Goal: Information Seeking & Learning: Learn about a topic

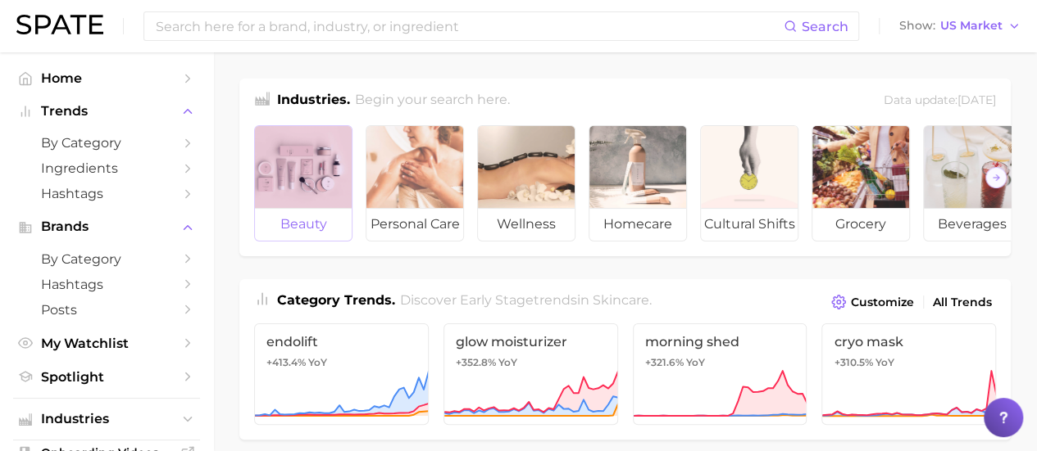
click at [283, 160] on div at bounding box center [303, 167] width 97 height 82
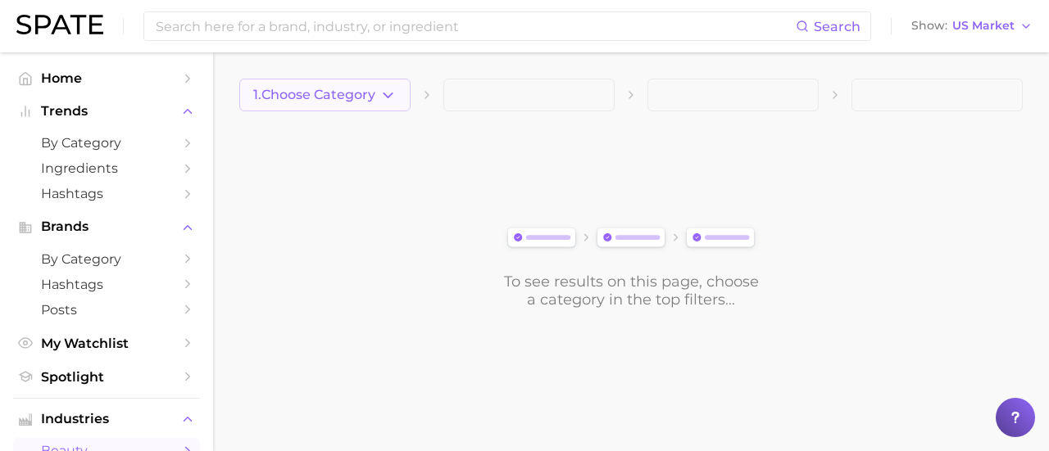
click at [396, 95] on icon "button" at bounding box center [387, 95] width 17 height 17
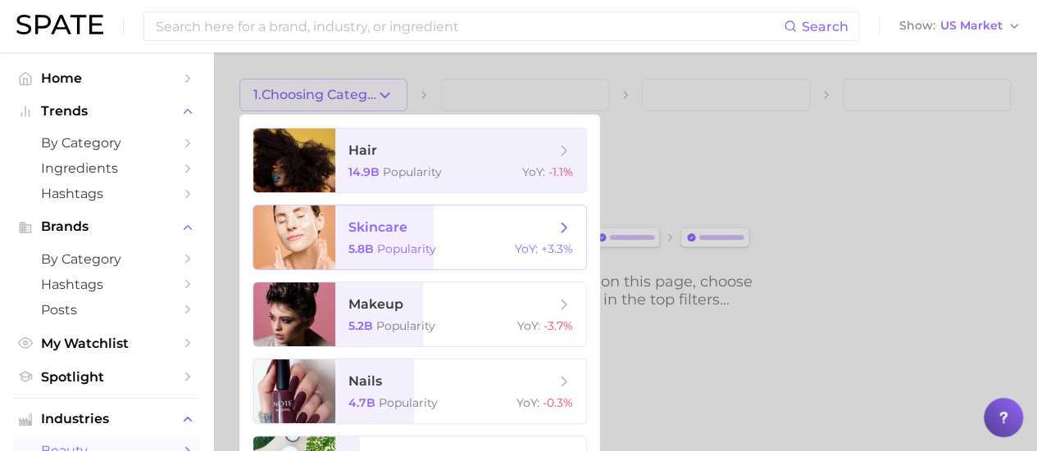
click at [460, 219] on span "skincare" at bounding box center [451, 228] width 206 height 18
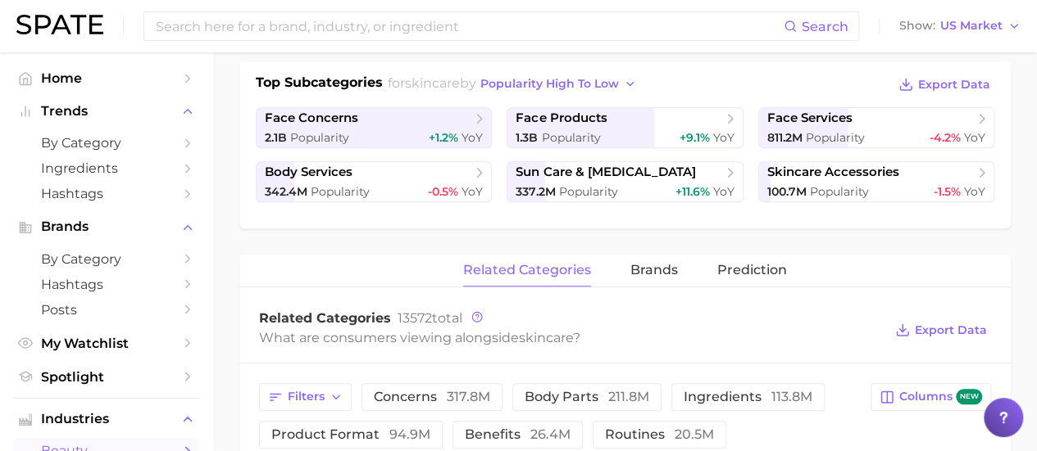
scroll to position [374, 0]
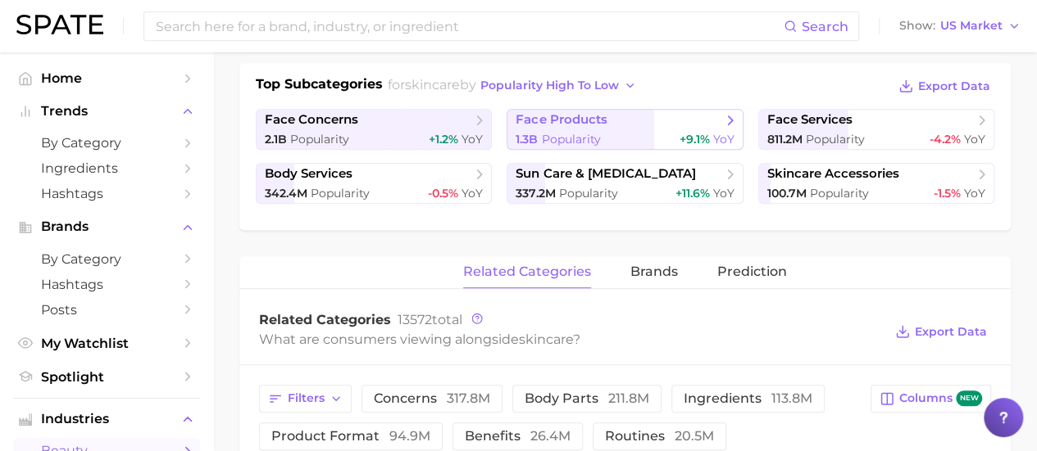
click at [592, 125] on span "face products" at bounding box center [560, 120] width 91 height 16
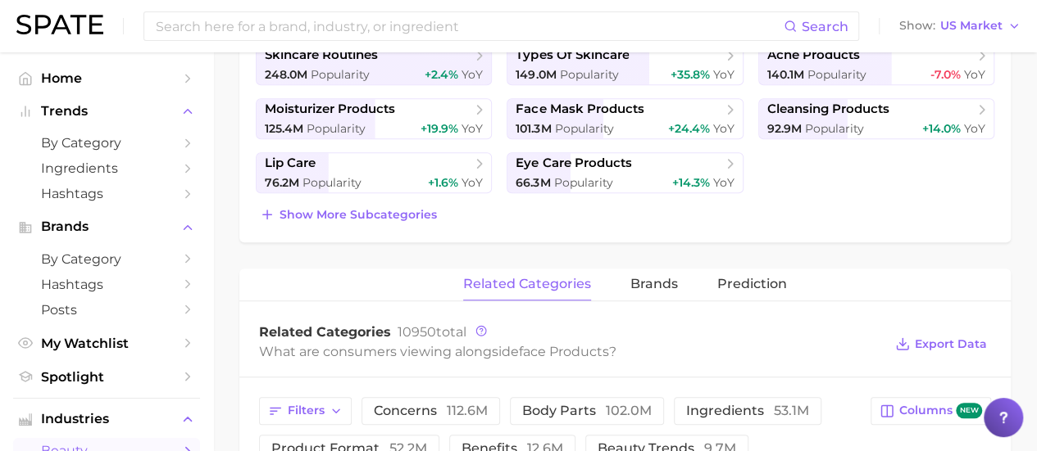
scroll to position [441, 0]
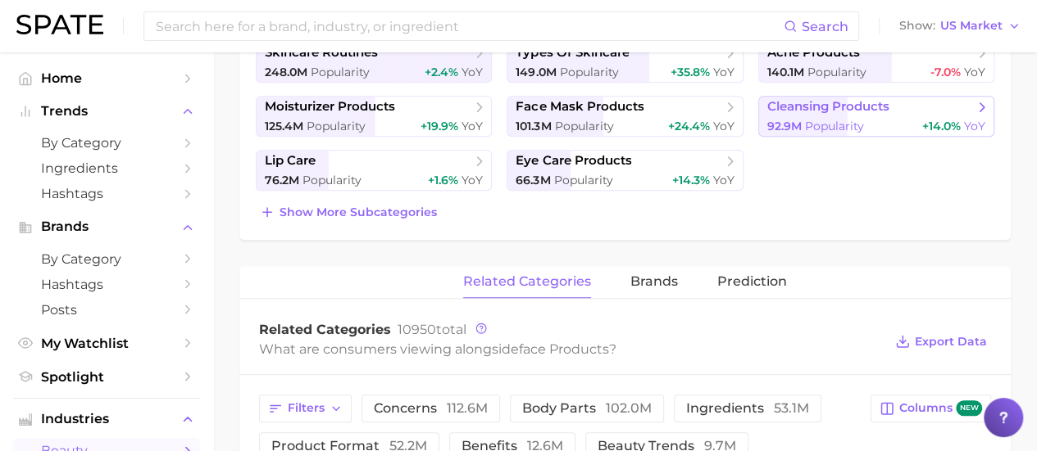
click at [857, 106] on span "cleansing products" at bounding box center [828, 107] width 122 height 16
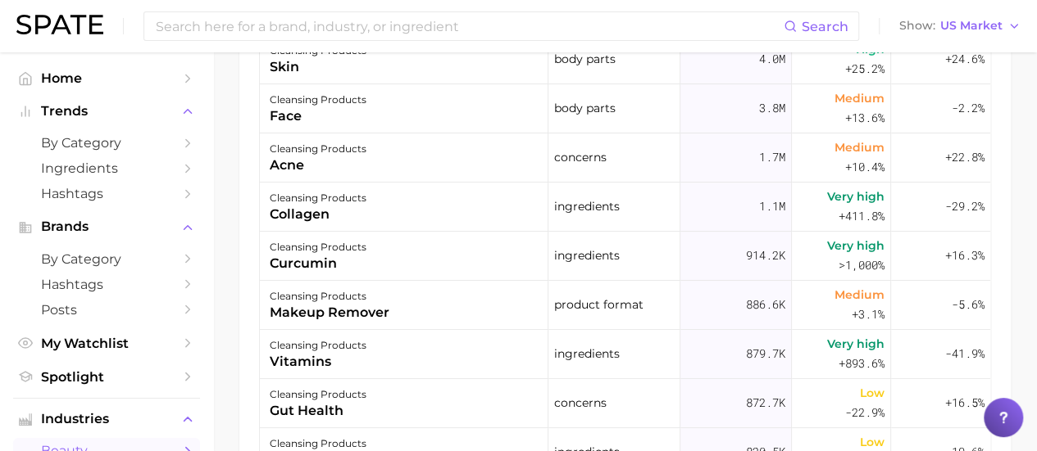
scroll to position [932, 0]
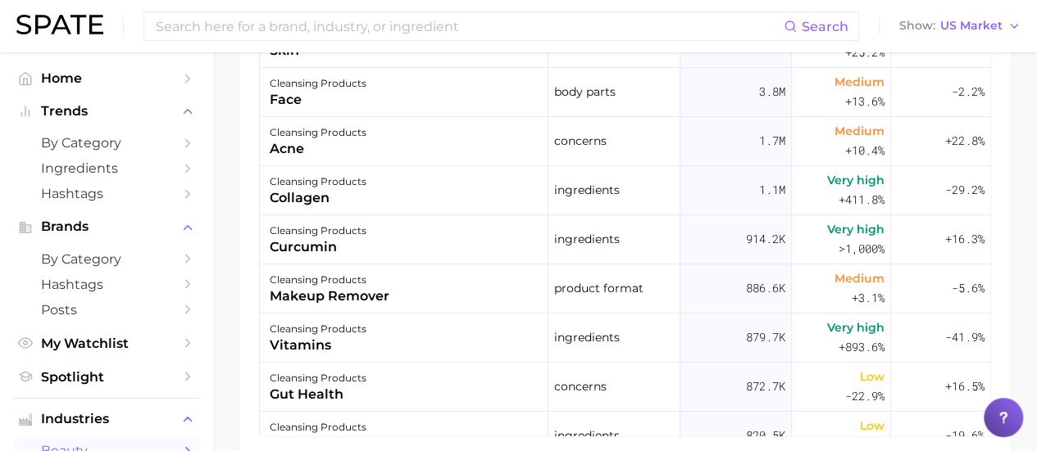
click at [123, 21] on div "Search Show US Market" at bounding box center [518, 26] width 1004 height 52
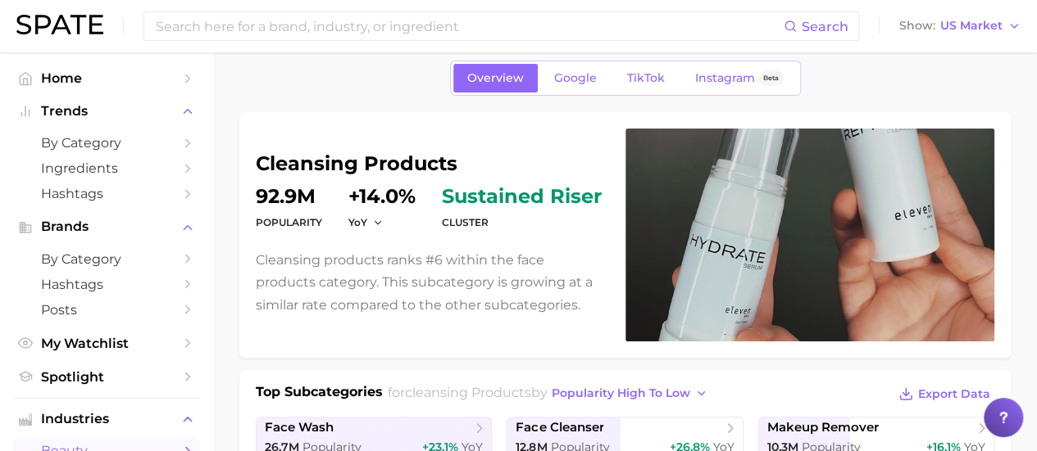
scroll to position [58, 0]
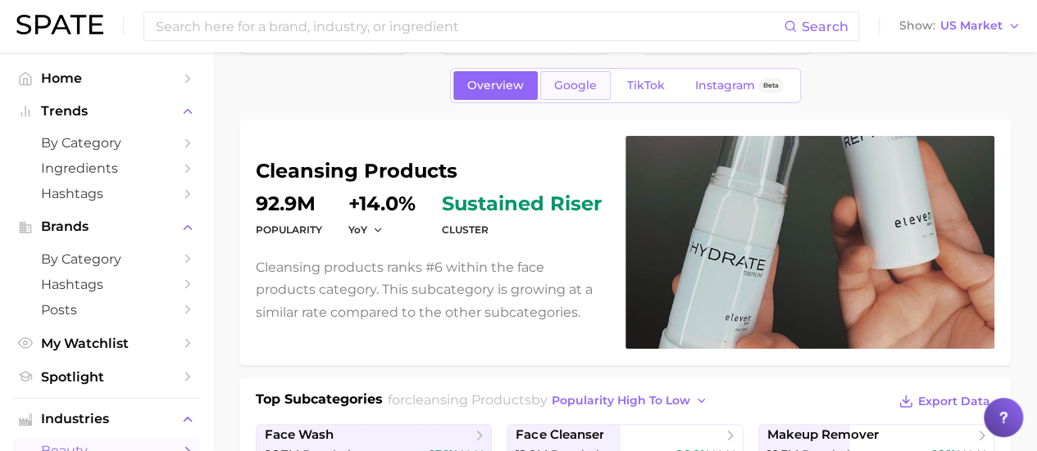
click at [570, 79] on span "Google" at bounding box center [575, 86] width 43 height 14
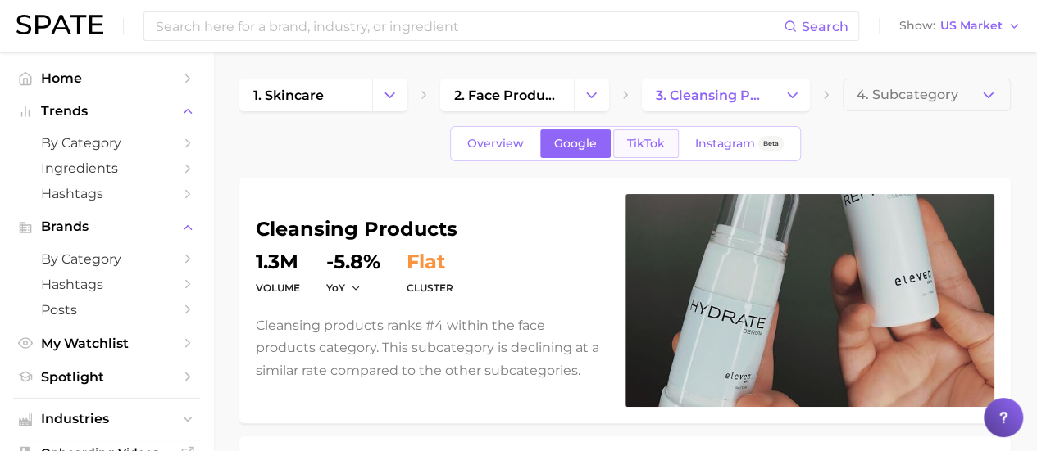
click at [637, 133] on link "TikTok" at bounding box center [646, 143] width 66 height 29
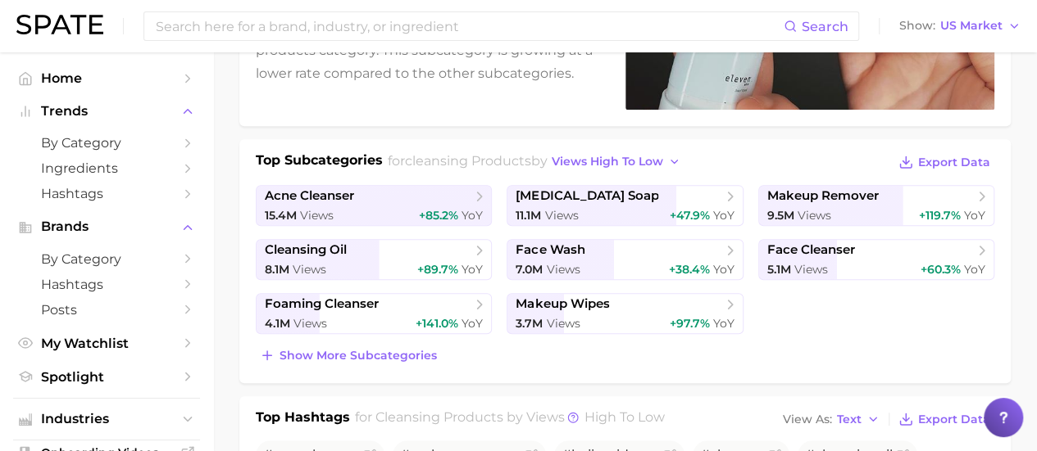
scroll to position [303, 0]
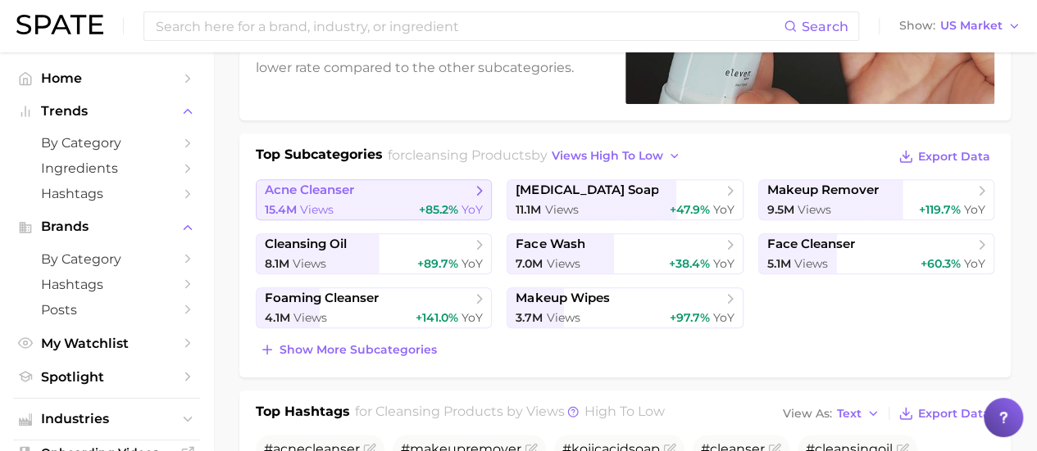
click at [445, 202] on span "+85.2% YoY" at bounding box center [451, 210] width 64 height 16
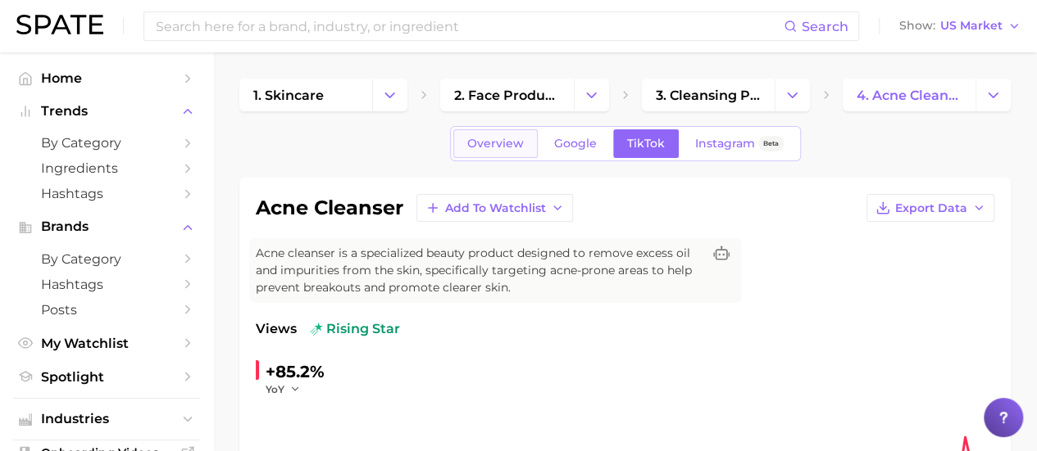
click at [516, 138] on span "Overview" at bounding box center [495, 144] width 57 height 14
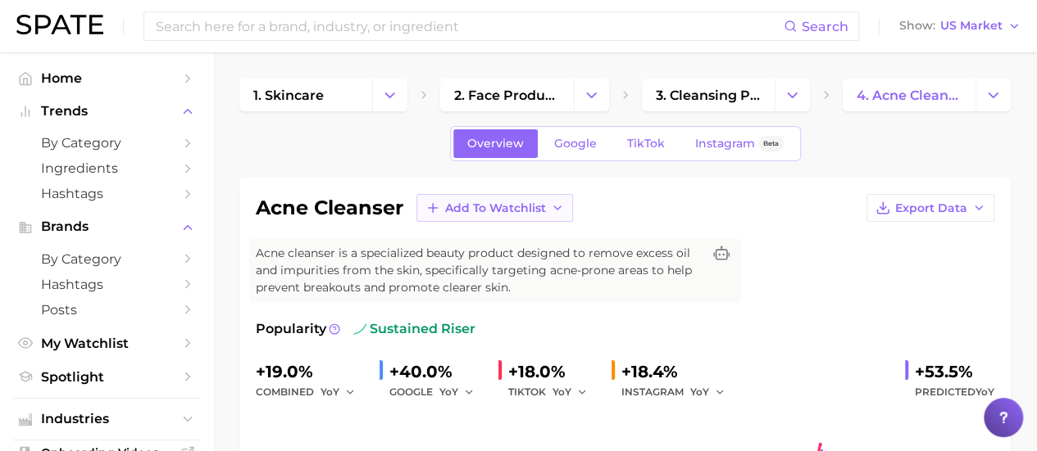
click at [467, 206] on span "Add to Watchlist" at bounding box center [495, 209] width 101 height 14
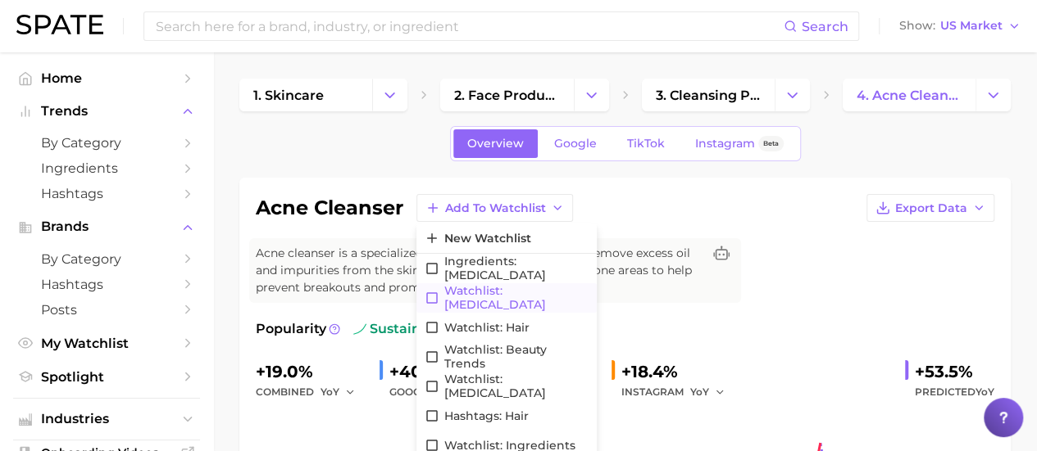
click at [510, 286] on button "Watchlist: [MEDICAL_DATA]" at bounding box center [506, 298] width 180 height 29
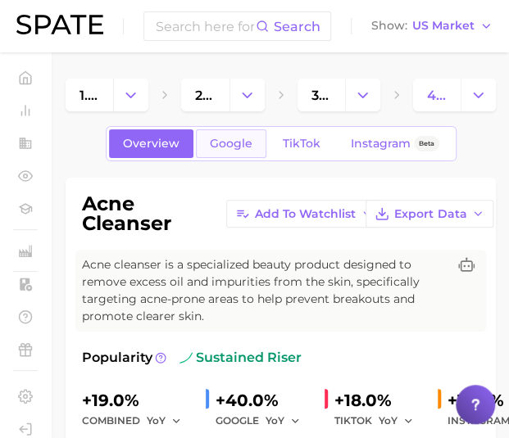
click at [252, 141] on link "Google" at bounding box center [231, 143] width 70 height 29
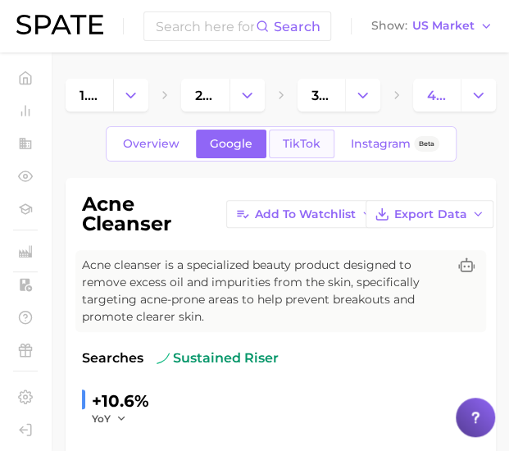
click at [302, 155] on link "TikTok" at bounding box center [302, 143] width 66 height 29
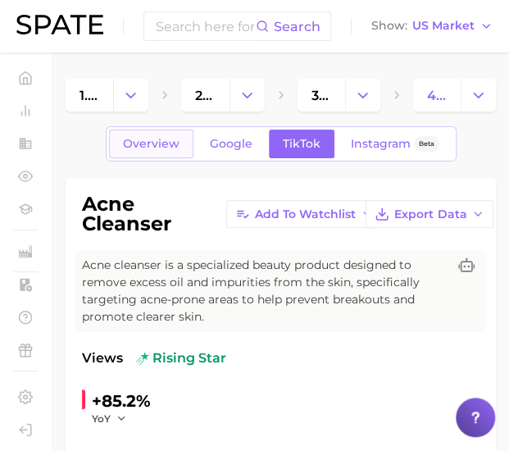
click at [161, 137] on span "Overview" at bounding box center [151, 144] width 57 height 14
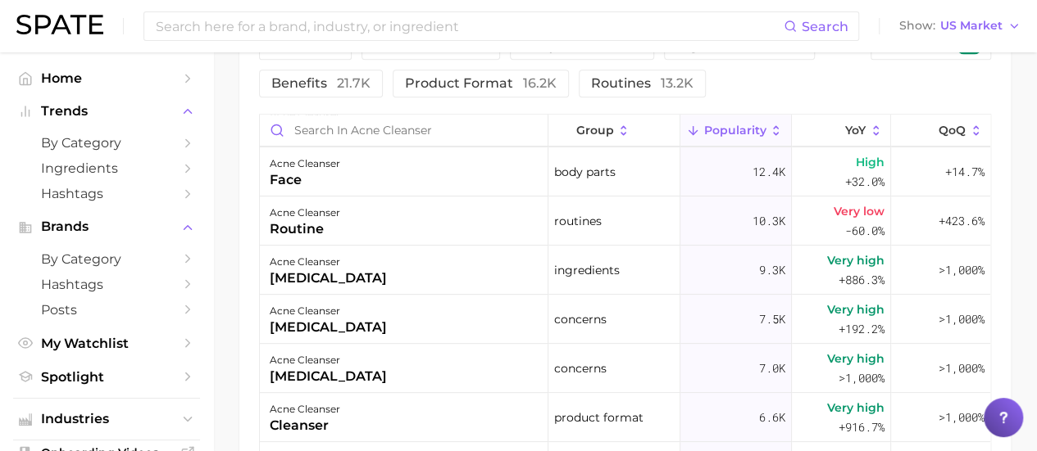
scroll to position [924, 0]
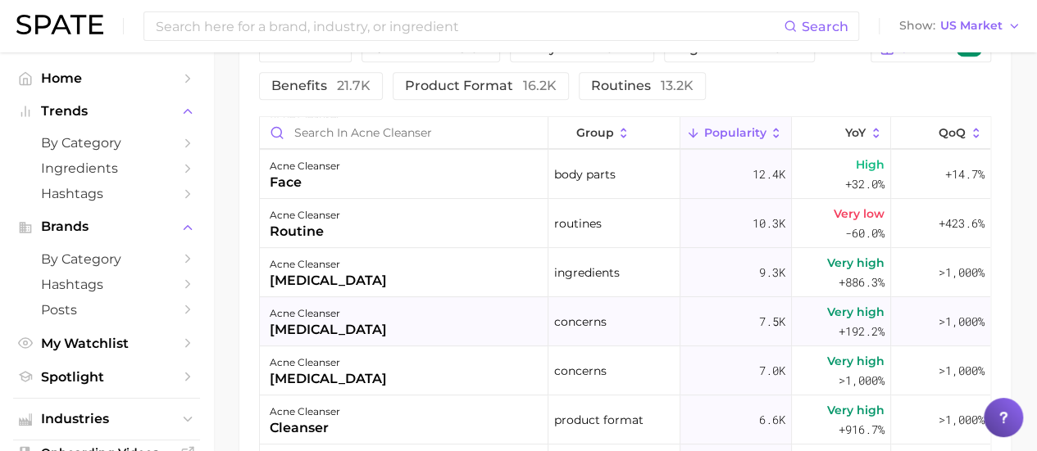
click at [336, 322] on div "[MEDICAL_DATA]" at bounding box center [328, 330] width 117 height 20
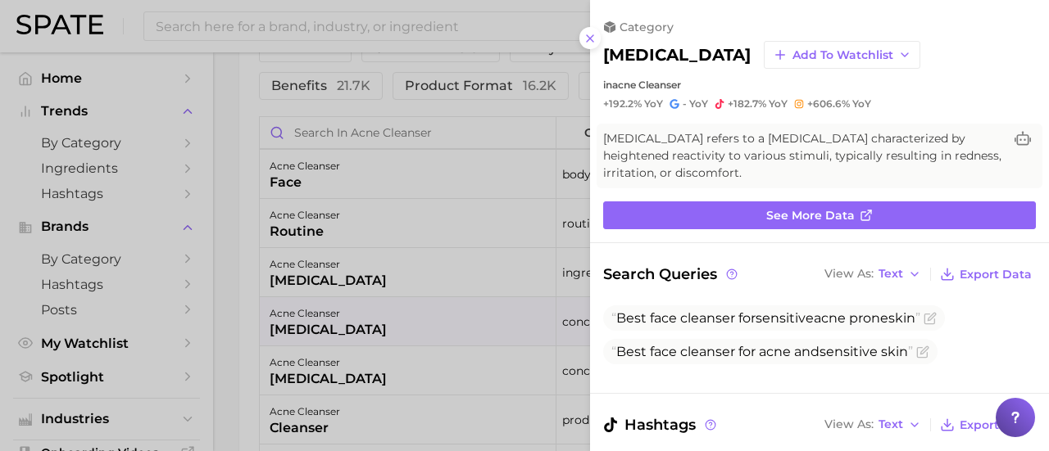
scroll to position [0, 0]
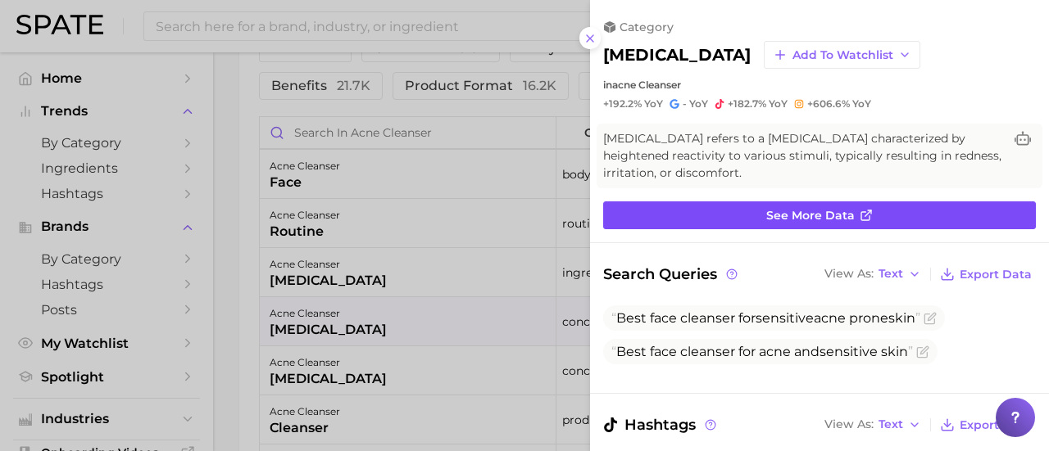
click at [750, 214] on link "See more data" at bounding box center [819, 216] width 433 height 28
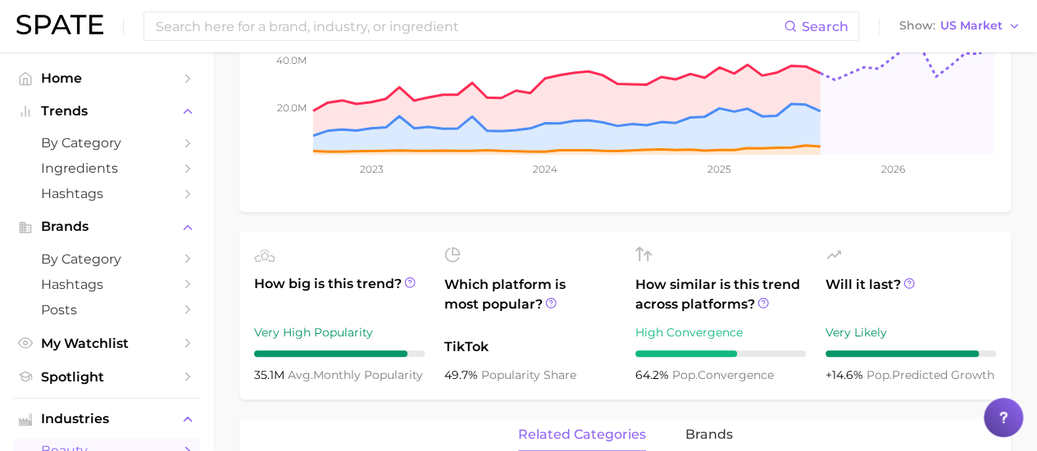
scroll to position [420, 0]
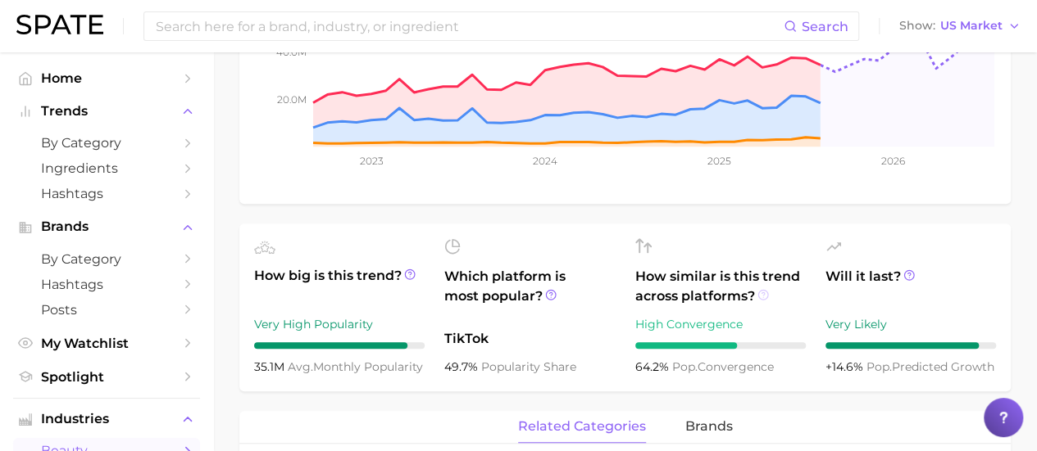
click at [760, 289] on icon at bounding box center [762, 294] width 11 height 11
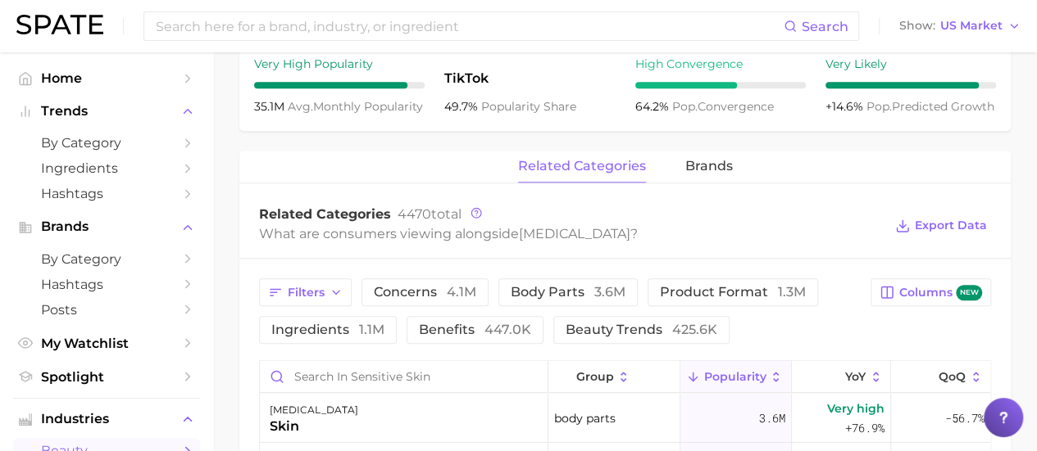
scroll to position [521, 0]
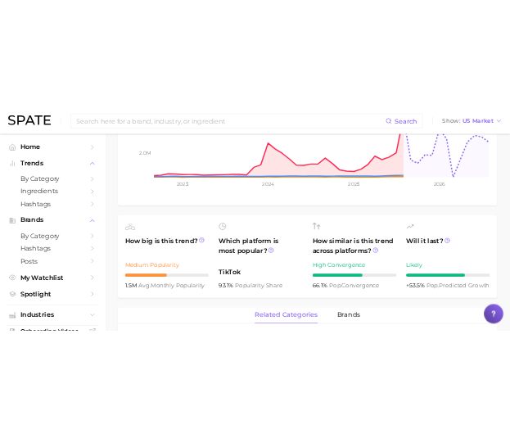
scroll to position [431, 0]
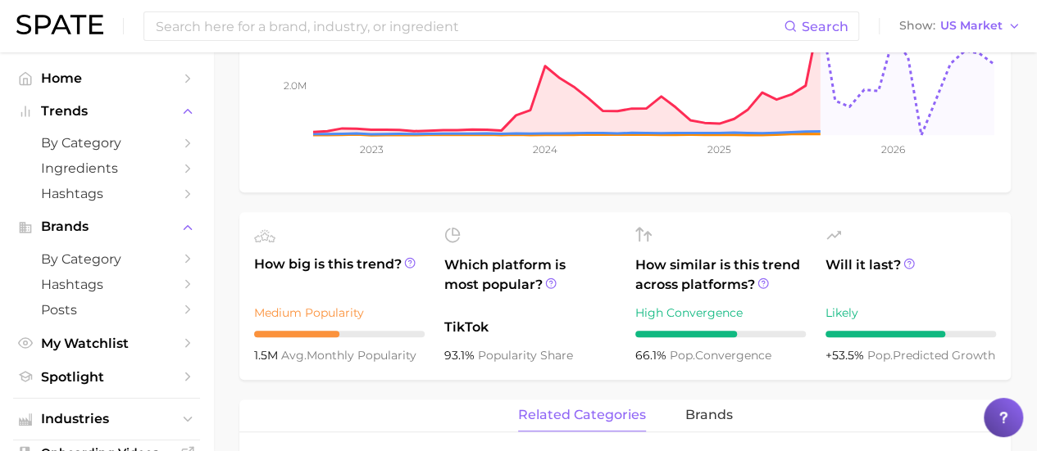
click at [306, 379] on ul "How big is this trend? Medium Popularity 1.5m avg. monthly popularity Which pla…" at bounding box center [624, 296] width 771 height 168
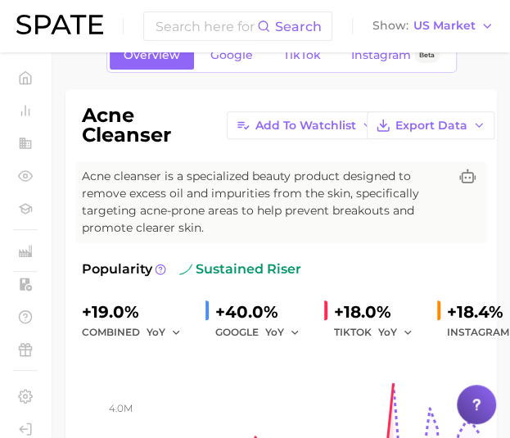
scroll to position [64, 0]
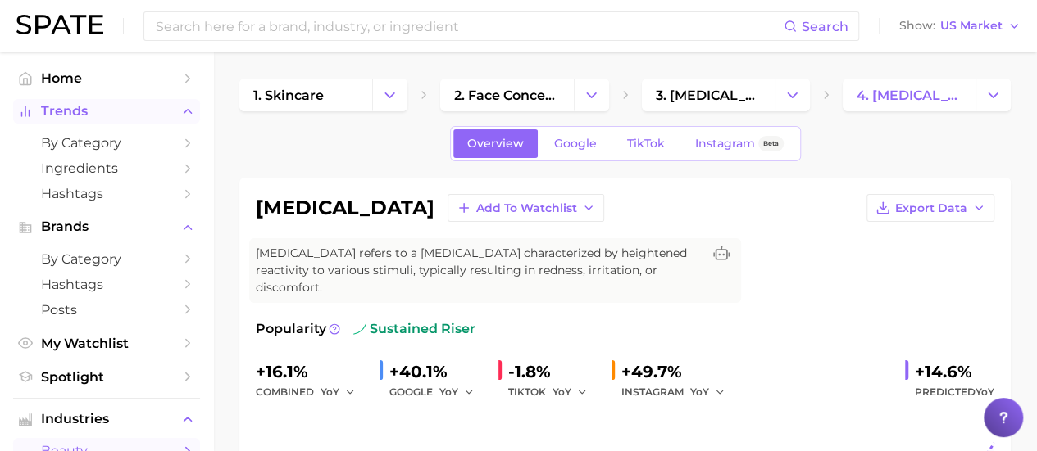
click at [126, 116] on span "Trends" at bounding box center [106, 111] width 131 height 15
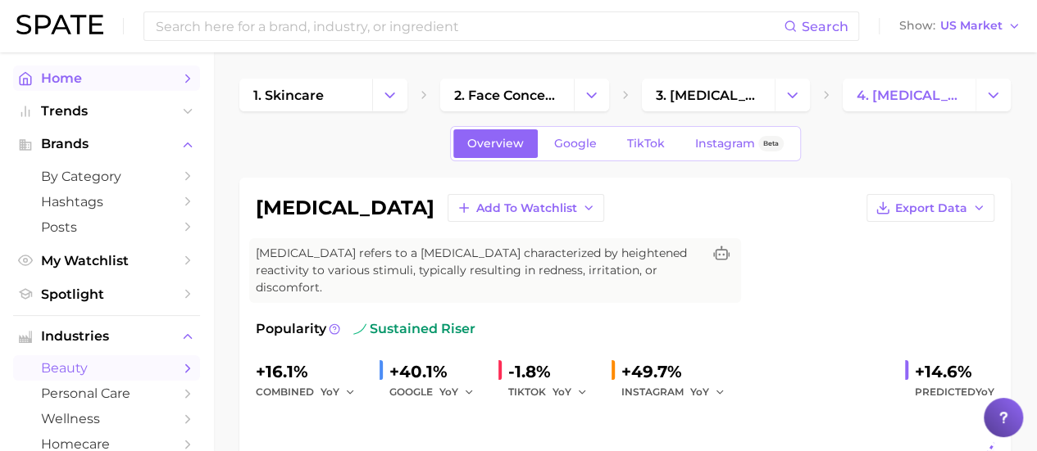
click at [89, 78] on span "Home" at bounding box center [106, 78] width 131 height 16
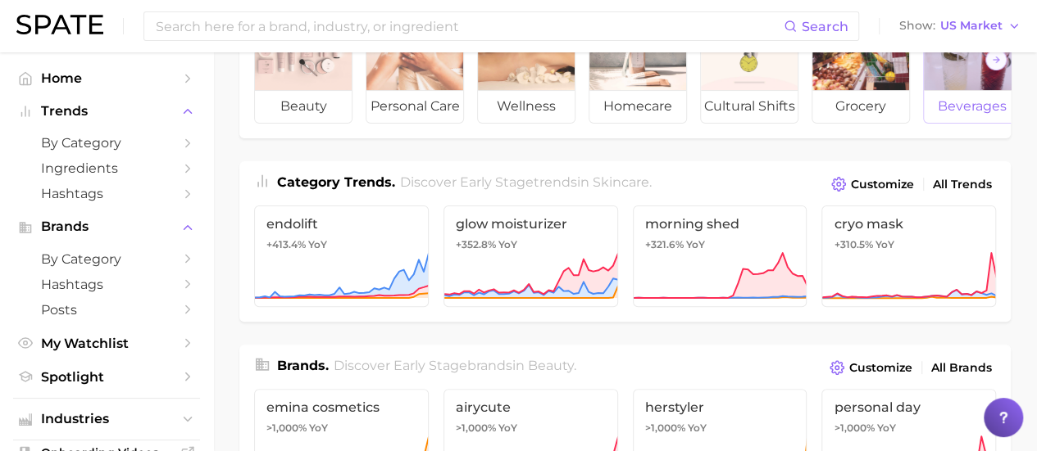
scroll to position [116, 0]
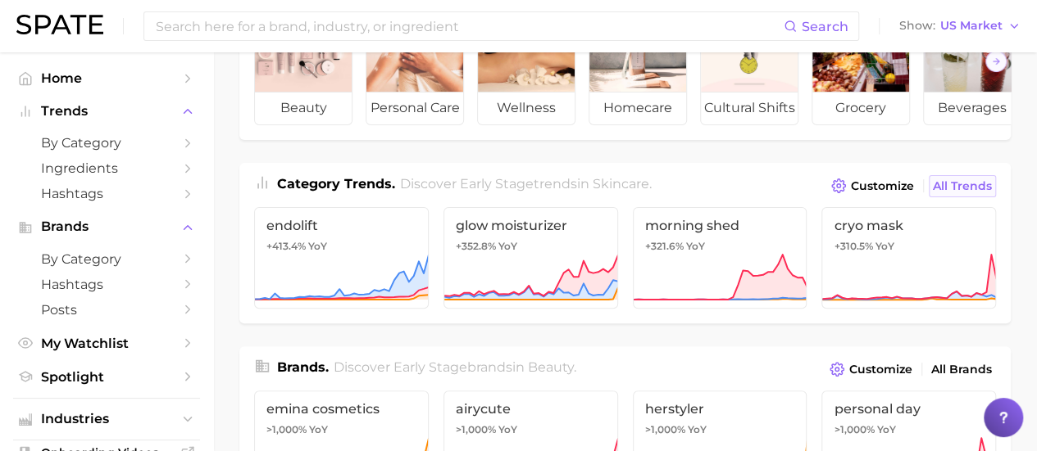
click at [949, 193] on span "All Trends" at bounding box center [961, 186] width 59 height 14
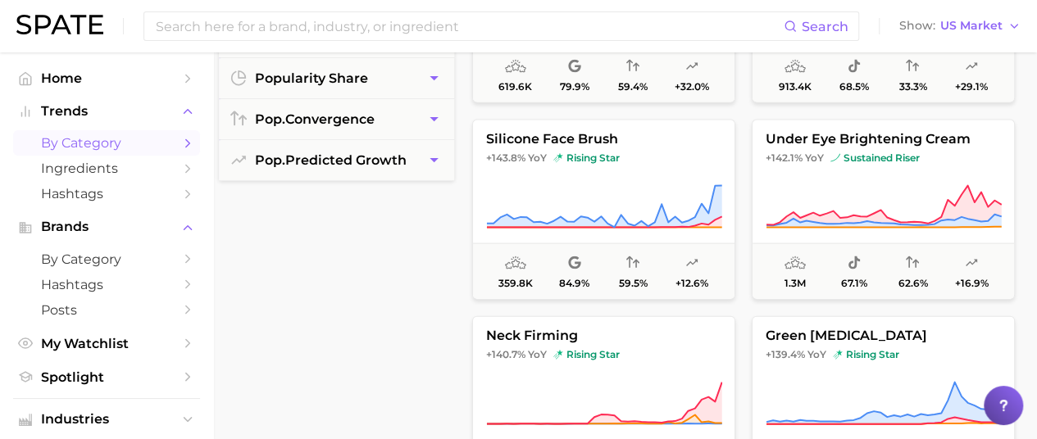
scroll to position [510, 7]
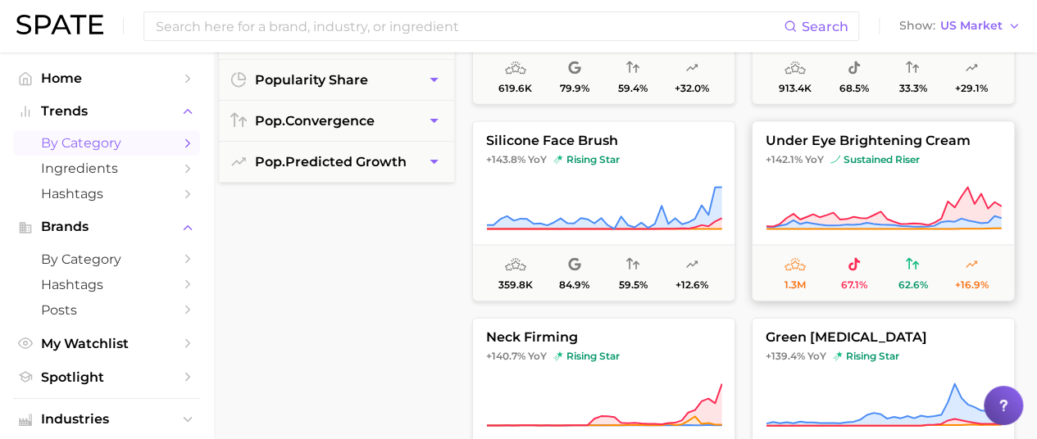
click at [921, 149] on button "under eye brightening cream +142.1% YoY sustained riser 1.3m 67.1% 62.6% +16.9%" at bounding box center [882, 210] width 263 height 180
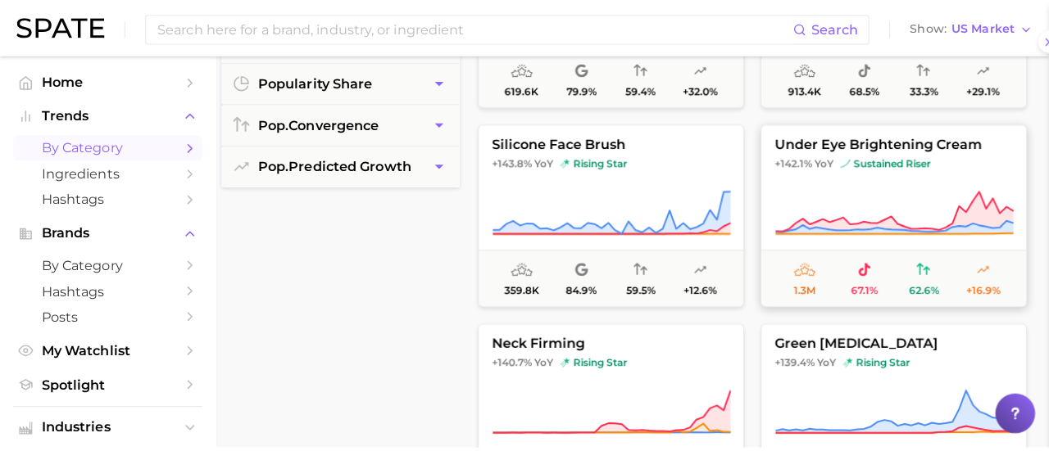
scroll to position [510, 0]
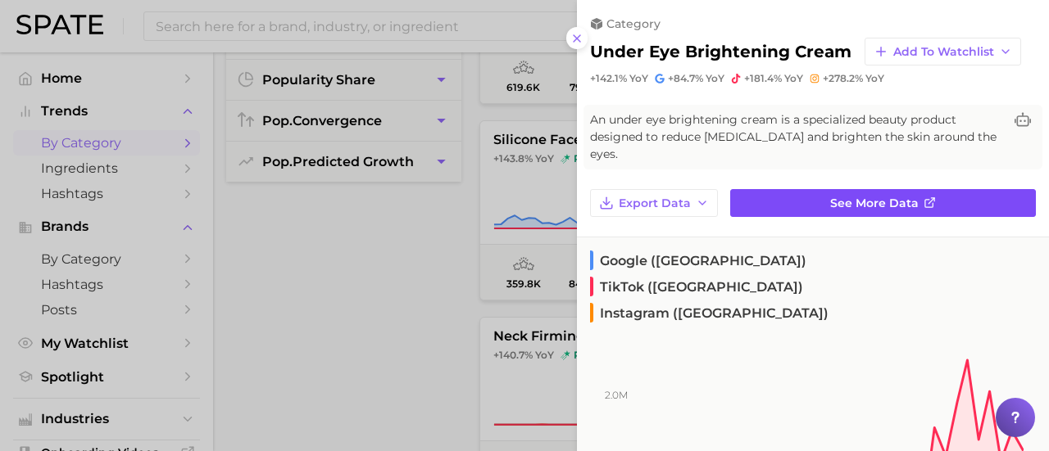
click at [867, 197] on span "See more data" at bounding box center [874, 204] width 88 height 14
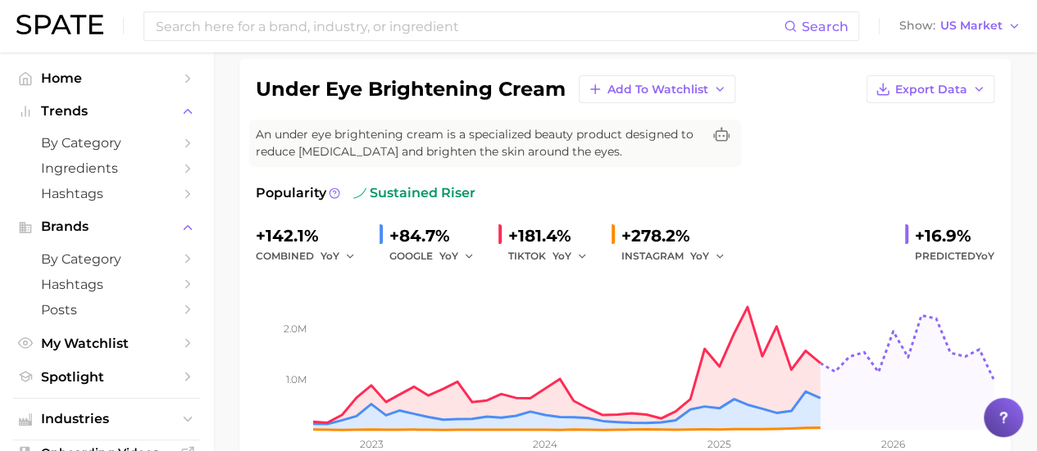
scroll to position [121, 0]
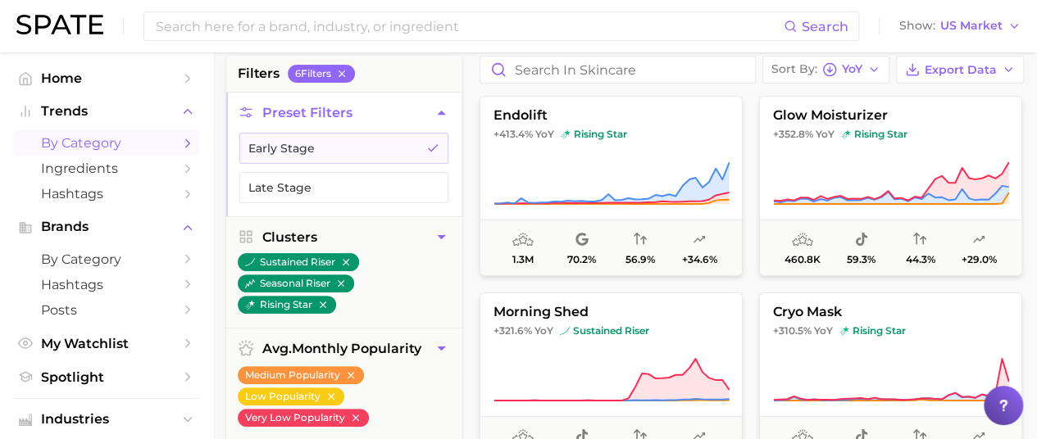
scroll to position [130, 7]
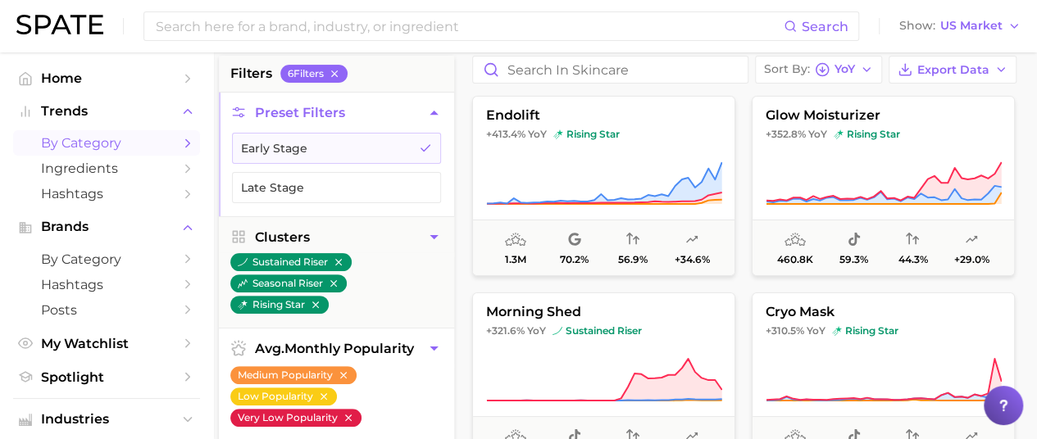
click at [347, 412] on icon "button" at bounding box center [348, 417] width 11 height 11
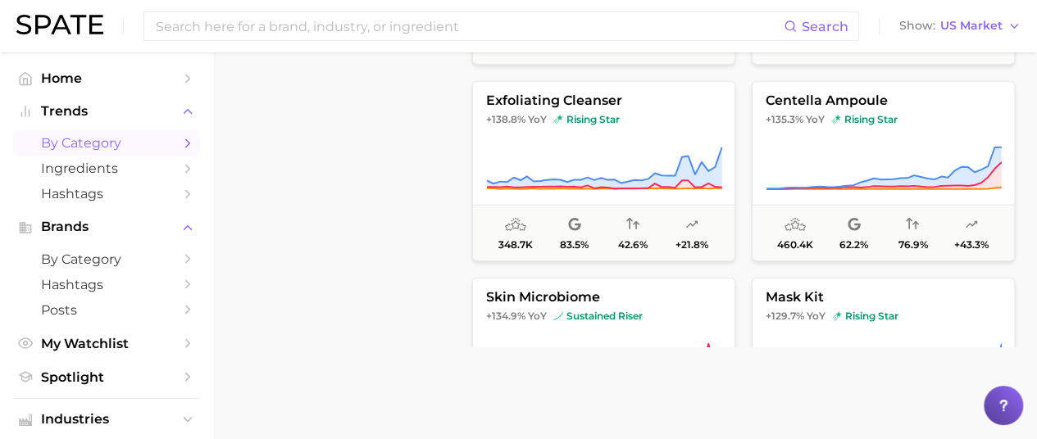
scroll to position [1672, 0]
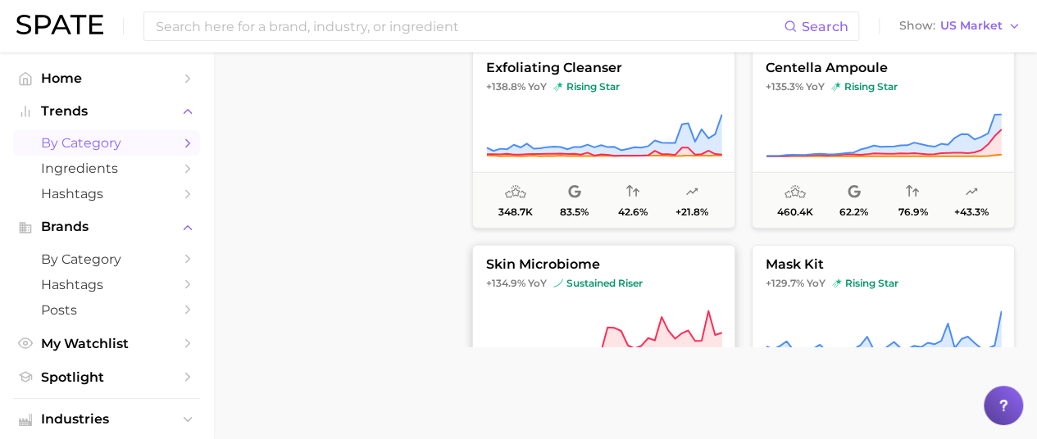
click at [539, 270] on button "skin microbiome +134.9% YoY sustained riser 1.3m 93.2% 43.6% +38.4%" at bounding box center [603, 334] width 263 height 180
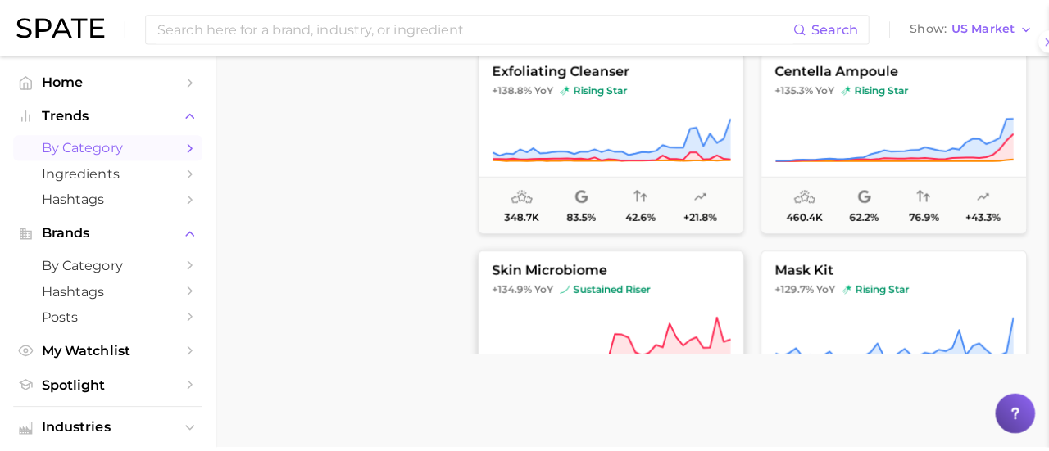
scroll to position [670, 0]
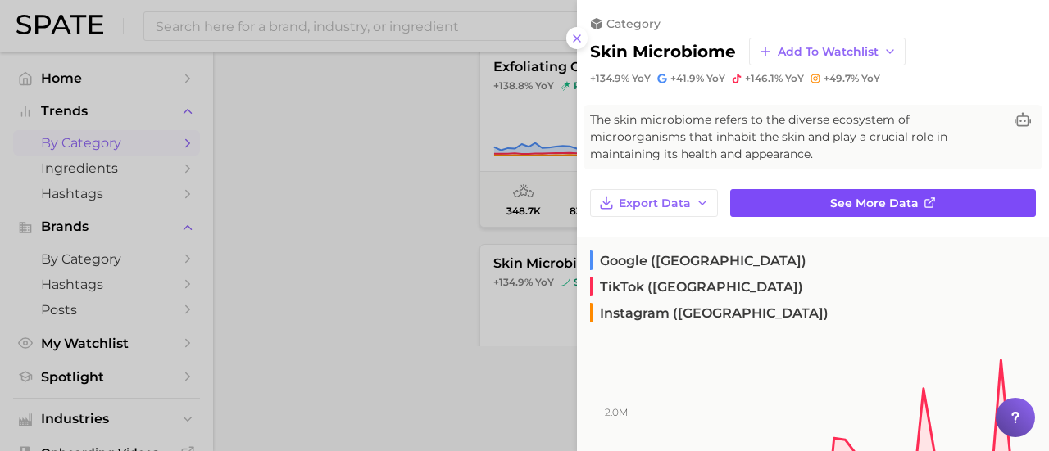
click at [911, 205] on link "See more data" at bounding box center [883, 203] width 306 height 28
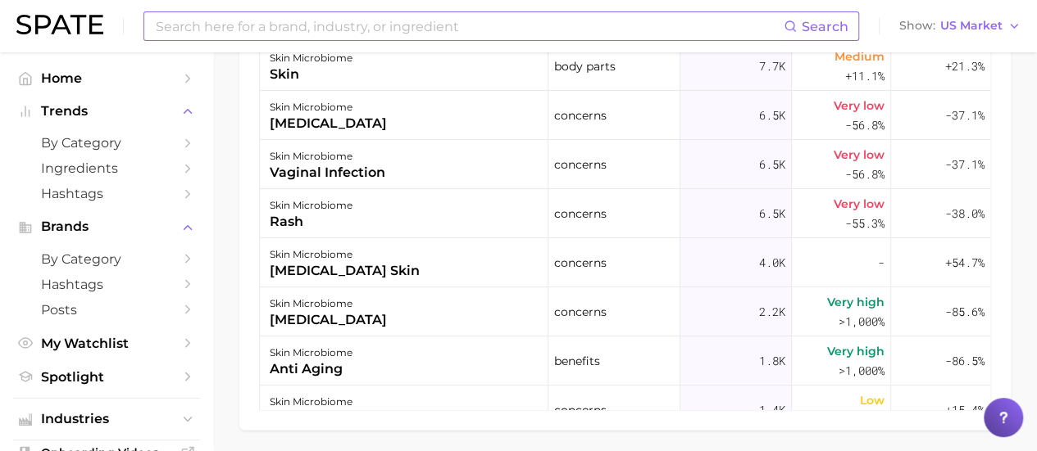
scroll to position [1114, 0]
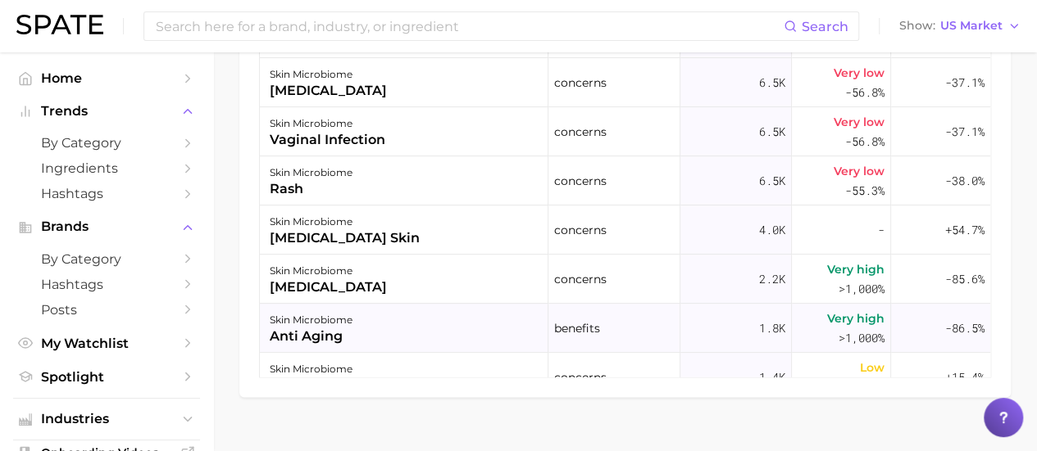
click at [320, 331] on div "anti aging" at bounding box center [311, 337] width 83 height 20
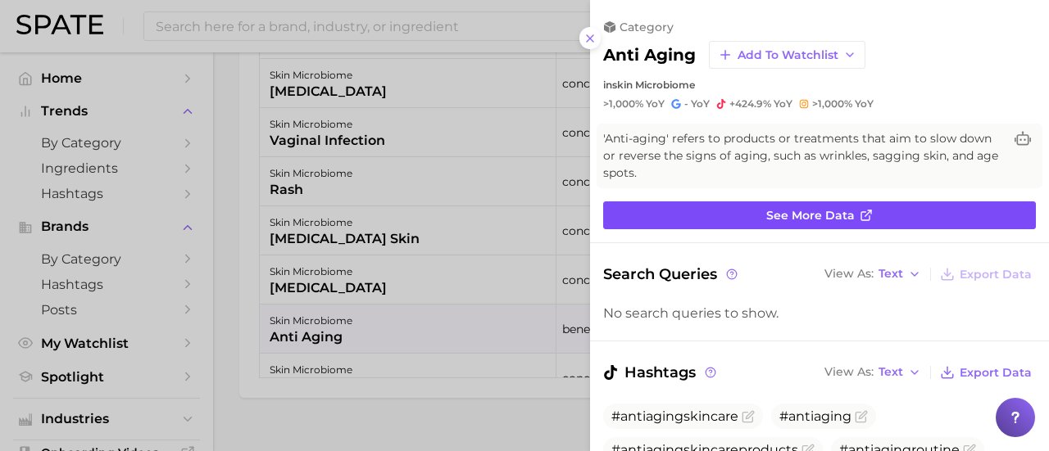
scroll to position [0, 0]
click at [766, 214] on span "See more data" at bounding box center [810, 216] width 88 height 14
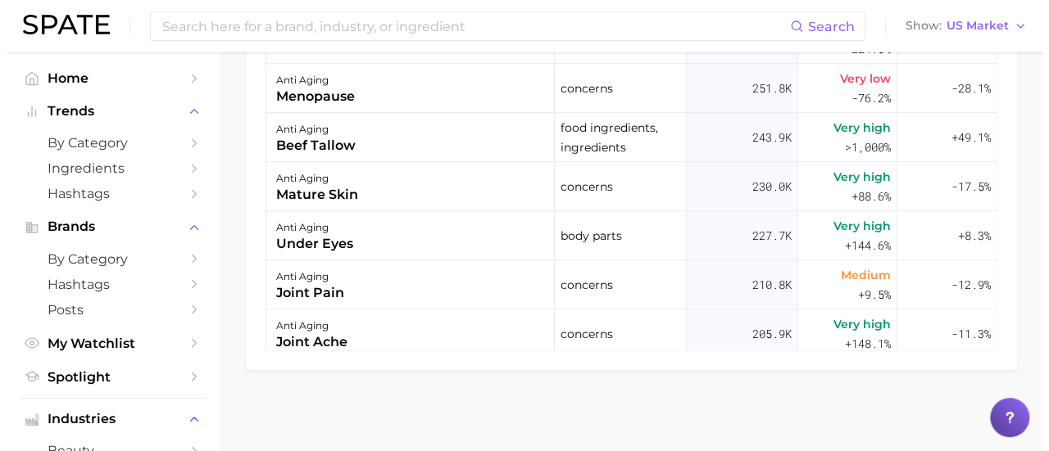
scroll to position [590, 0]
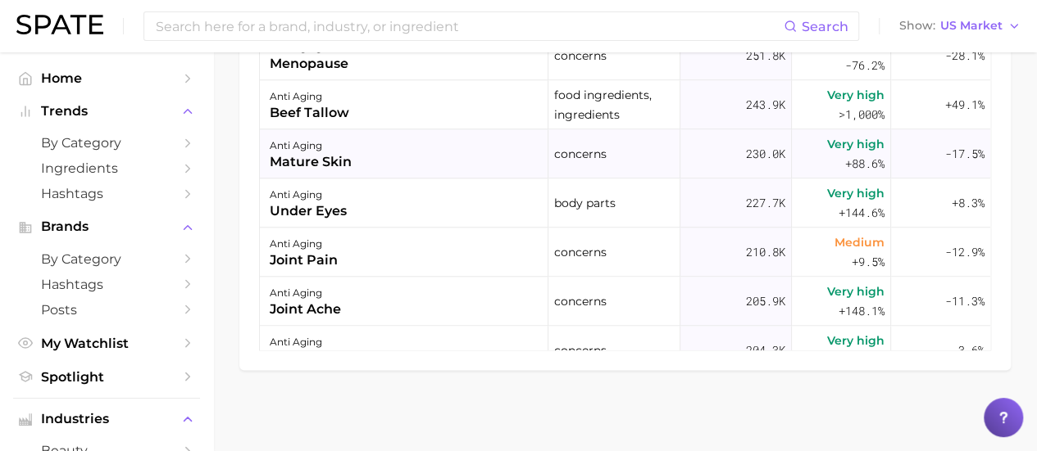
click at [339, 157] on div "mature skin" at bounding box center [311, 162] width 82 height 20
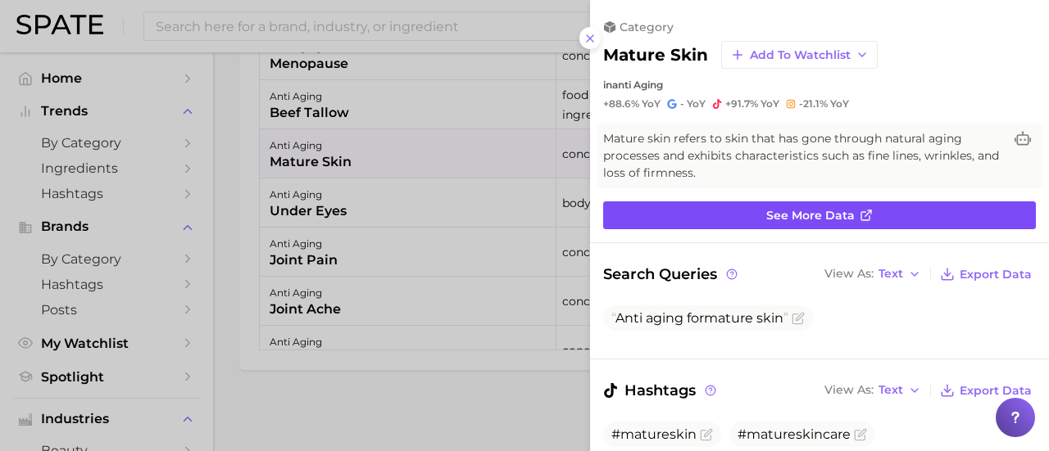
click at [817, 211] on span "See more data" at bounding box center [810, 216] width 88 height 14
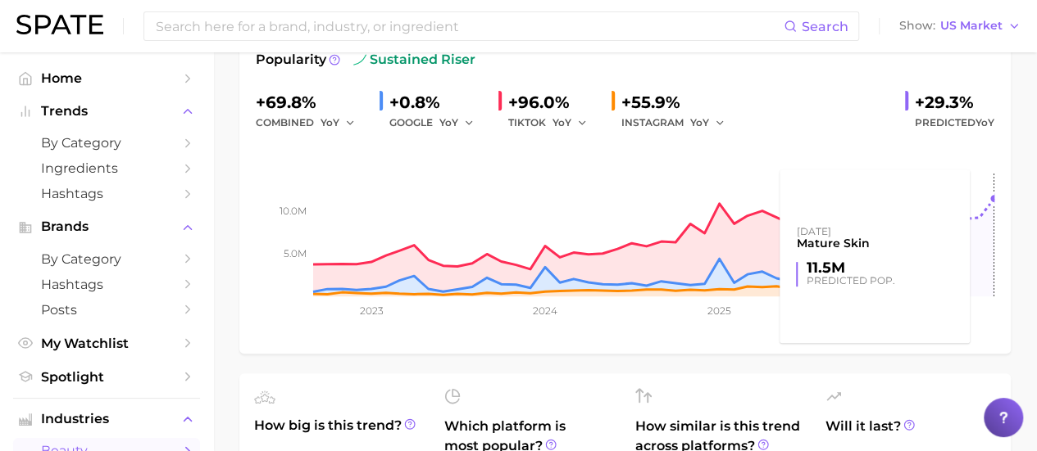
scroll to position [249, 0]
